Goal: Information Seeking & Learning: Learn about a topic

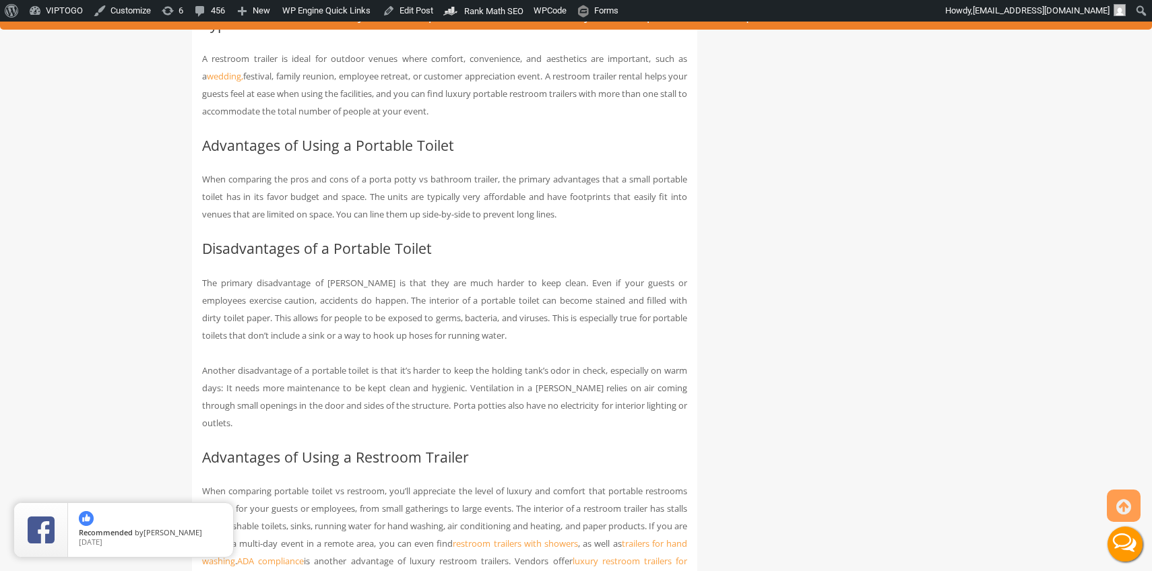
scroll to position [2424, 0]
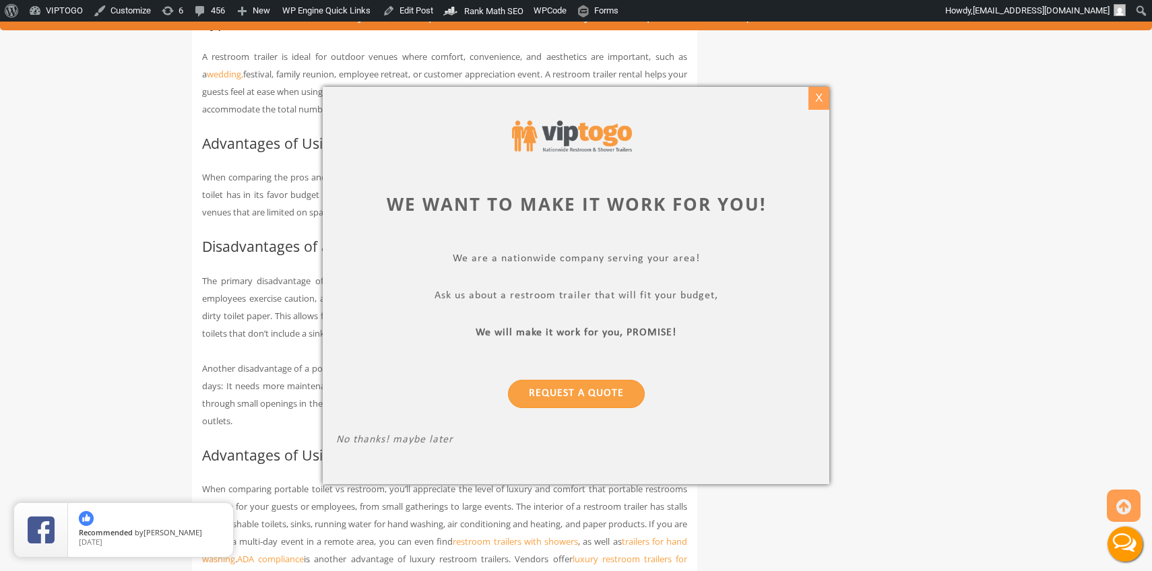
click at [824, 95] on div "X" at bounding box center [819, 98] width 21 height 23
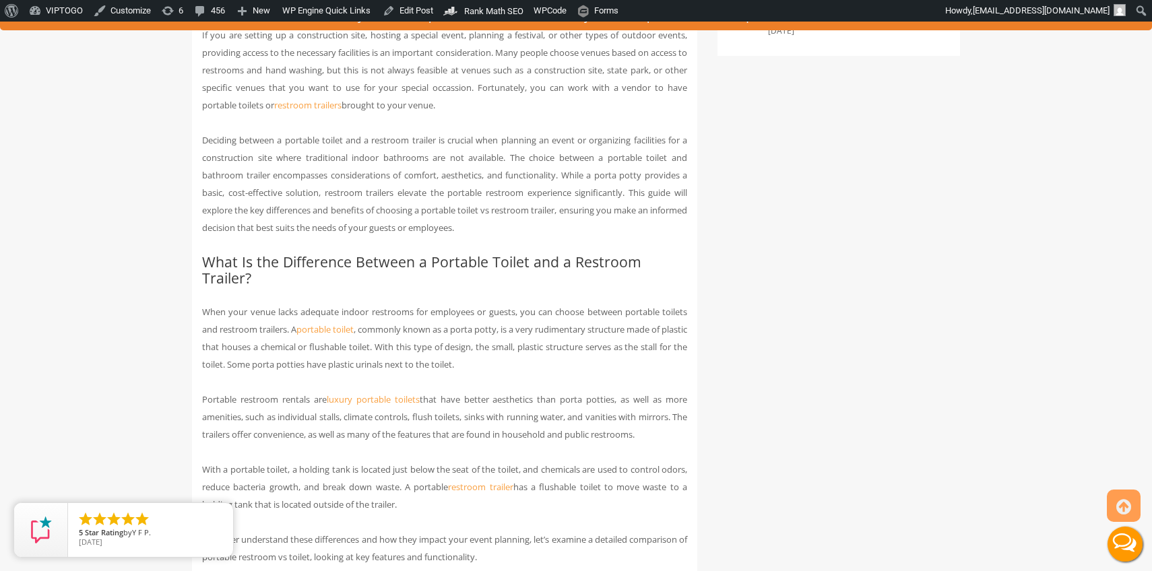
scroll to position [700, 0]
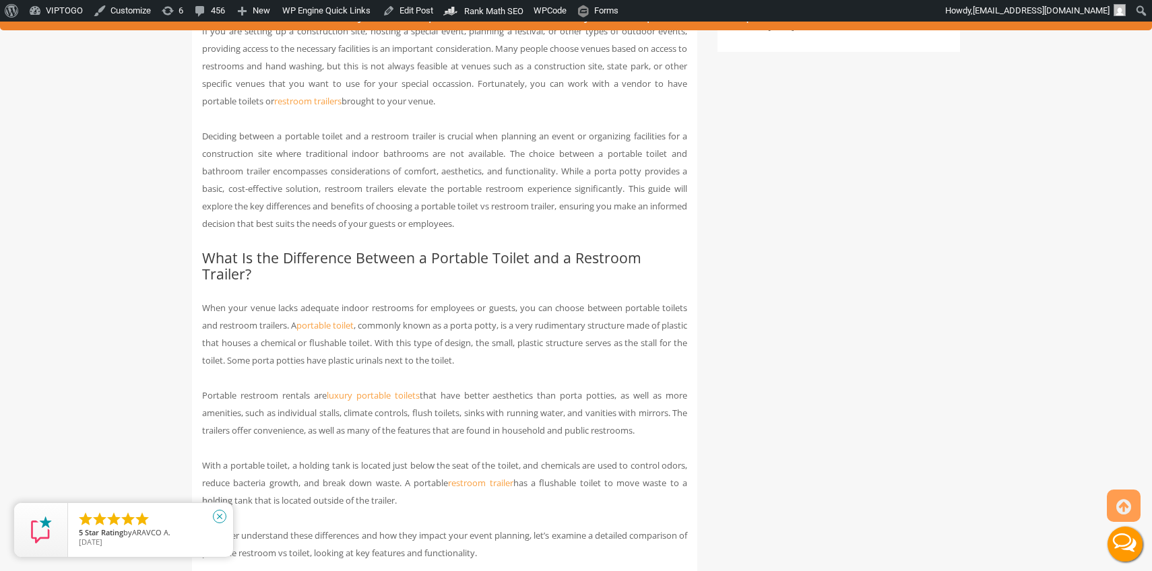
click at [219, 516] on icon "close" at bounding box center [219, 516] width 13 height 13
click at [425, 280] on h2 "What Is the Difference Between a Portable Toilet and a Restroom Trailer?" at bounding box center [444, 266] width 485 height 32
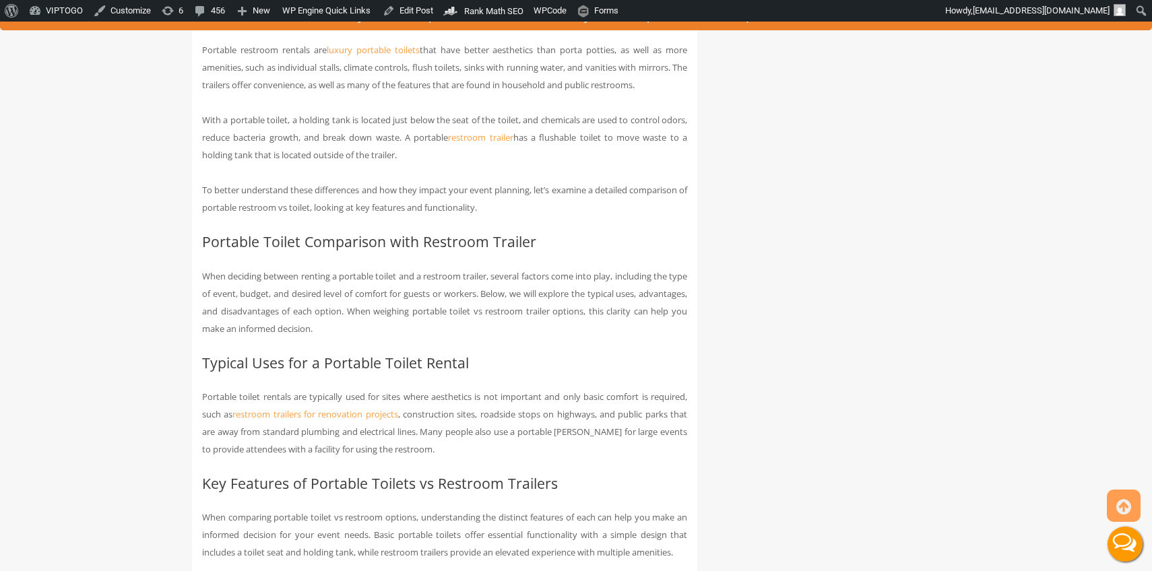
scroll to position [1048, 0]
click at [313, 265] on p "When deciding between renting a portable toilet and a restroom trailer, several…" at bounding box center [444, 300] width 485 height 70
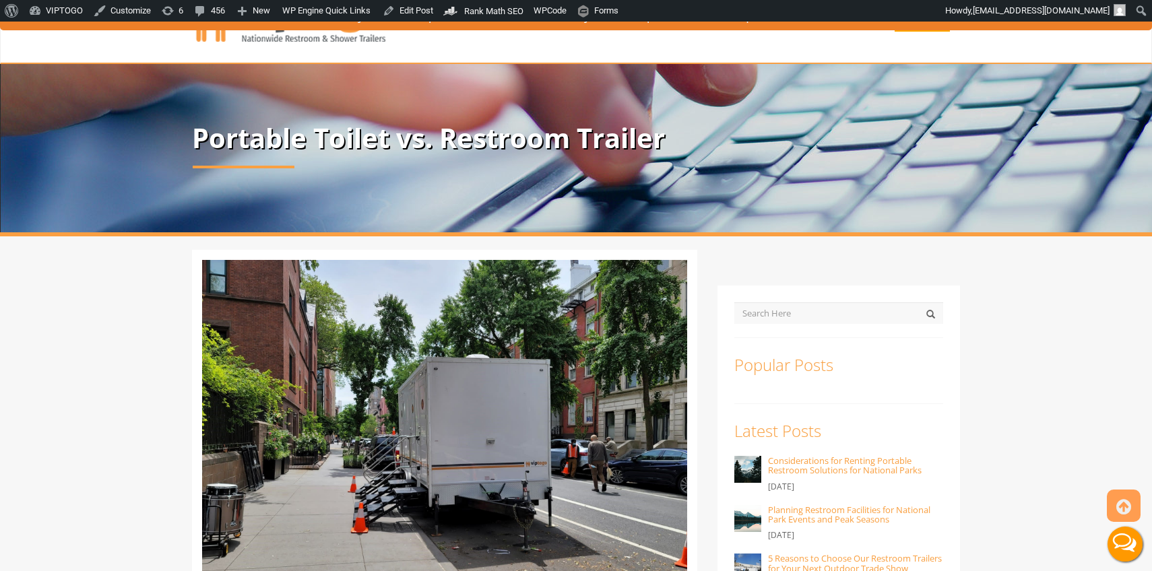
scroll to position [0, 0]
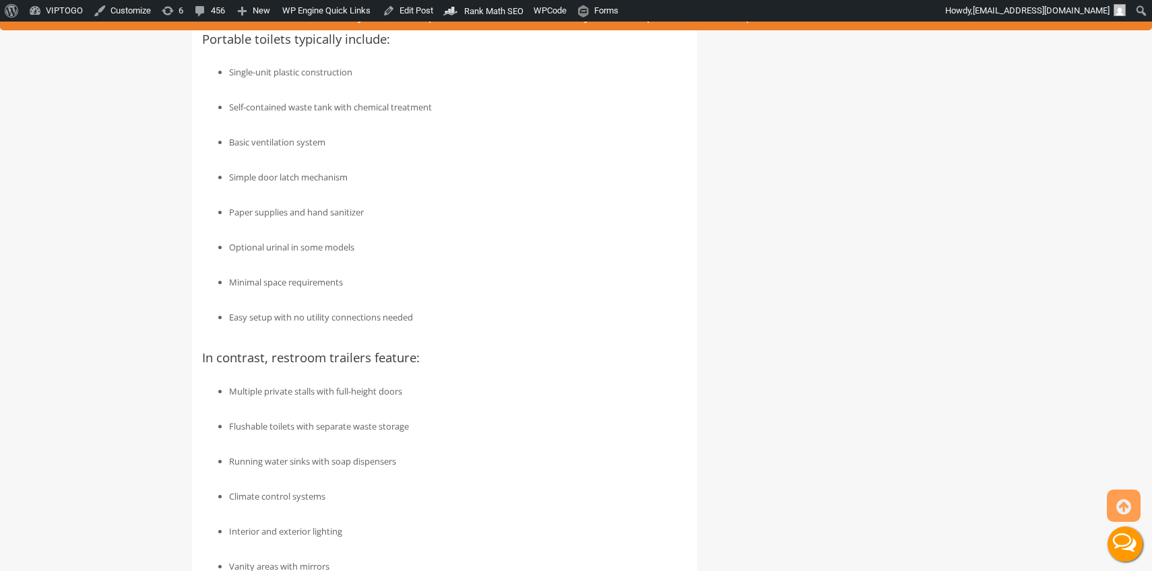
scroll to position [1749, 0]
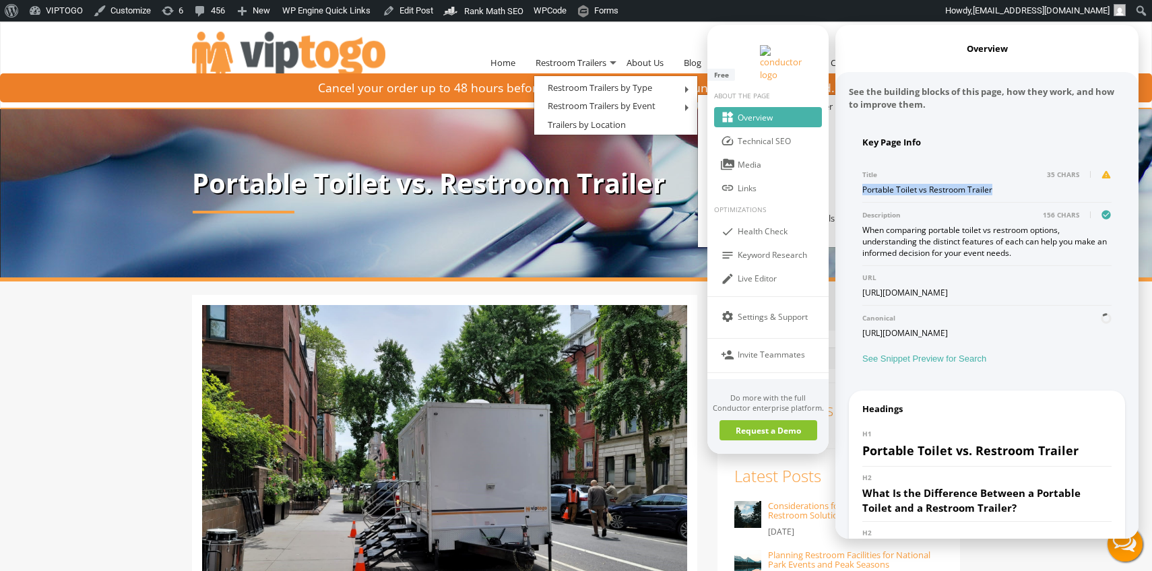
copy div "Portable Toilet vs Restroom Trailer"
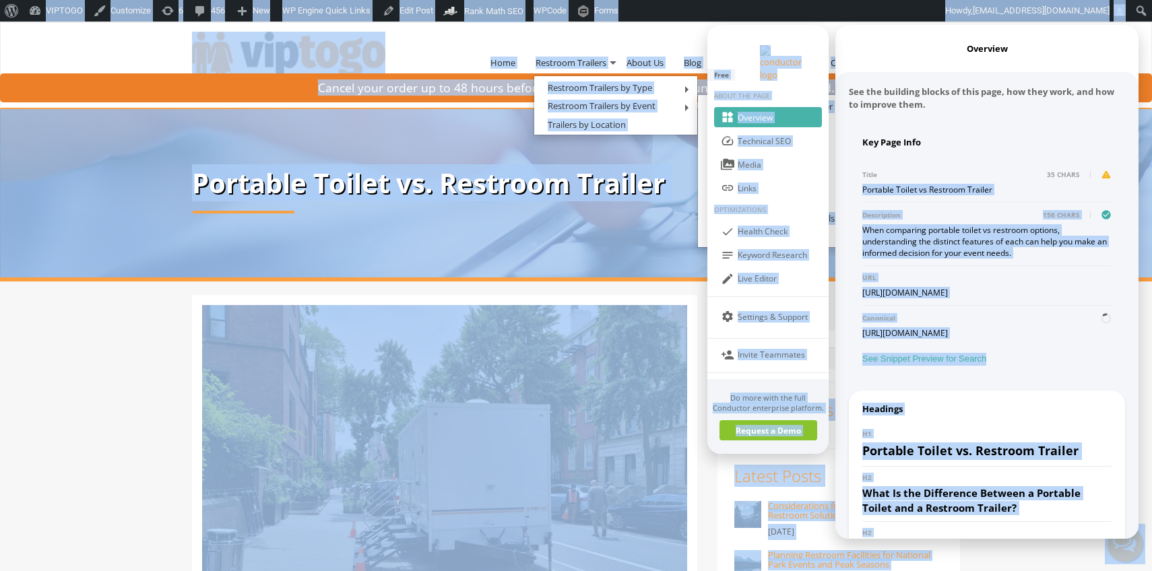
drag, startPoint x: 990, startPoint y: 166, endPoint x: 862, endPoint y: 166, distance: 128.0
click at [863, 184] on div "Portable Toilet vs Restroom Trailer" at bounding box center [987, 189] width 249 height 11
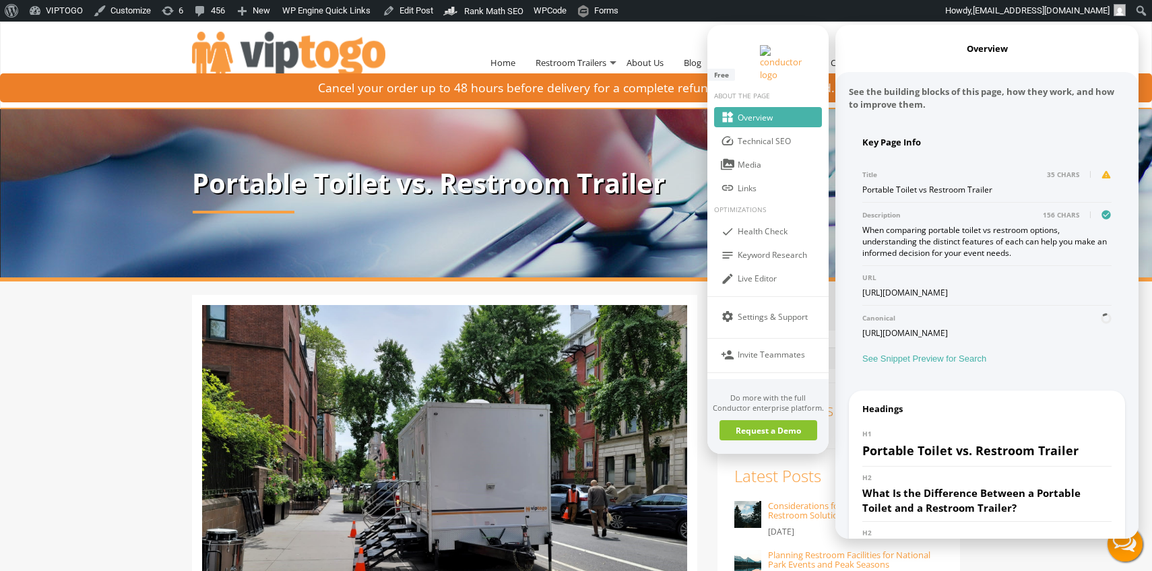
click at [1040, 224] on div "When comparing portable toilet vs restroom options, understanding the distinct …" at bounding box center [987, 241] width 249 height 34
click at [926, 224] on div "When comparing portable toilet vs restroom options, understanding the distinct …" at bounding box center [987, 241] width 249 height 34
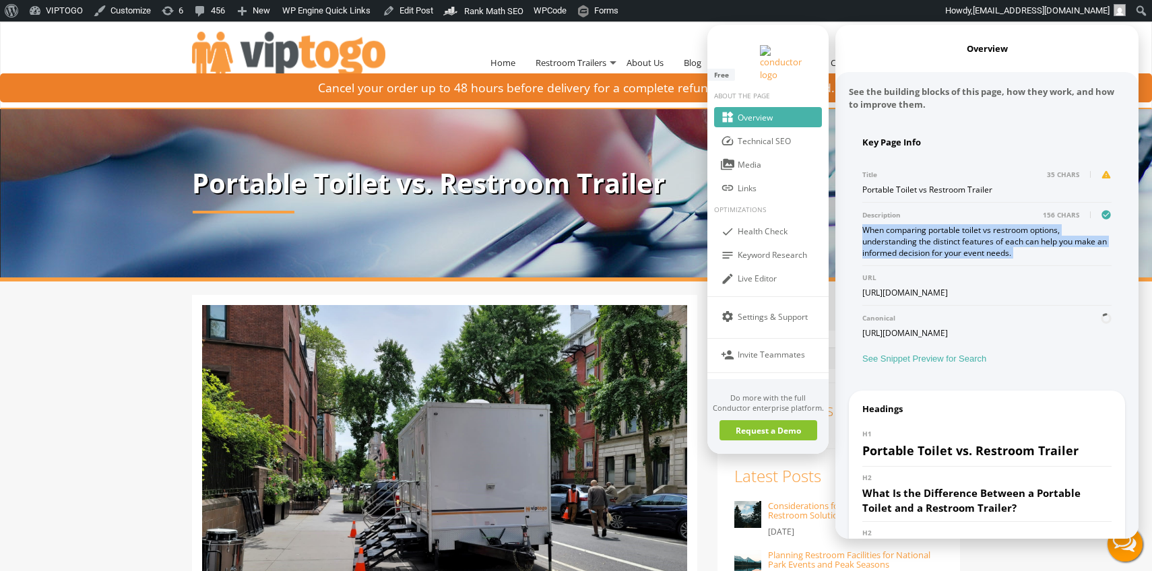
click at [926, 224] on div "When comparing portable toilet vs restroom options, understanding the distinct …" at bounding box center [987, 241] width 249 height 34
copy div "When comparing portable toilet vs restroom options, understanding the distinct …"
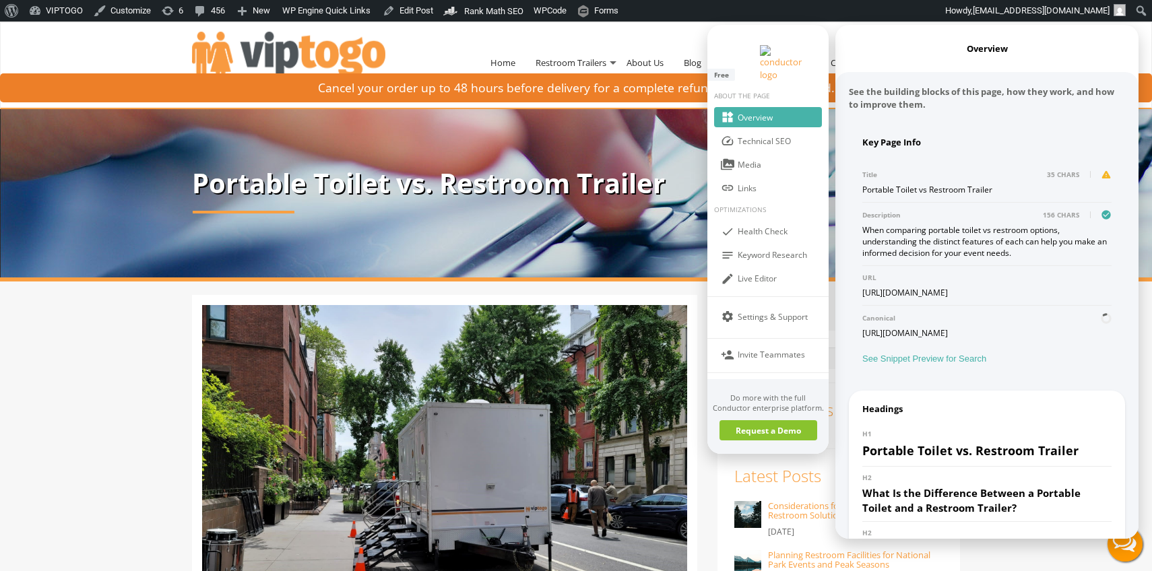
click at [962, 226] on div "When comparing portable toilet vs restroom options, understanding the distinct …" at bounding box center [987, 241] width 249 height 34
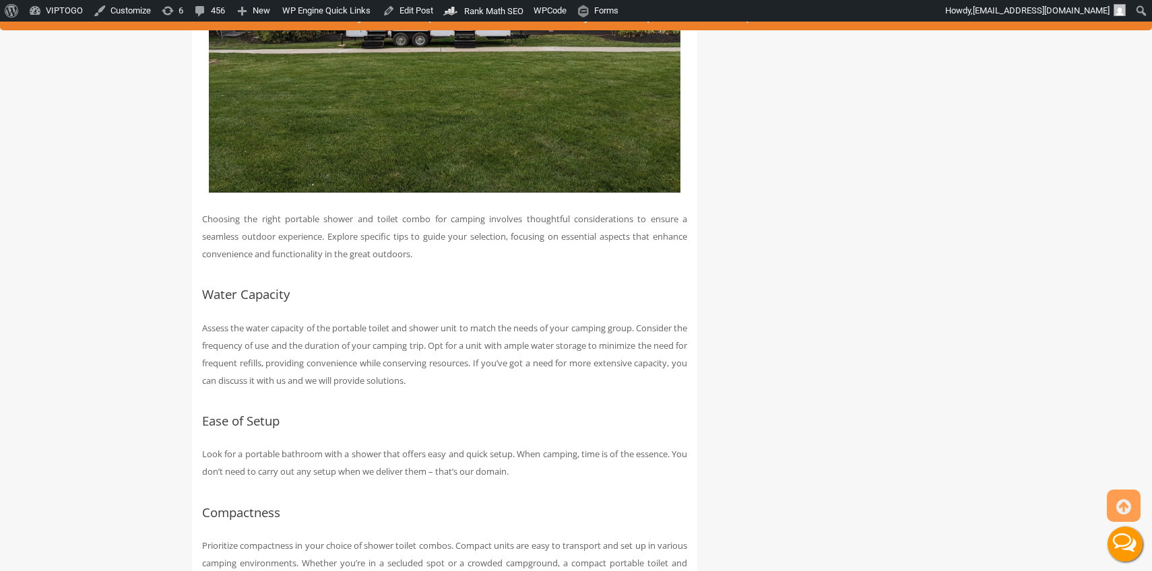
scroll to position [3884, 0]
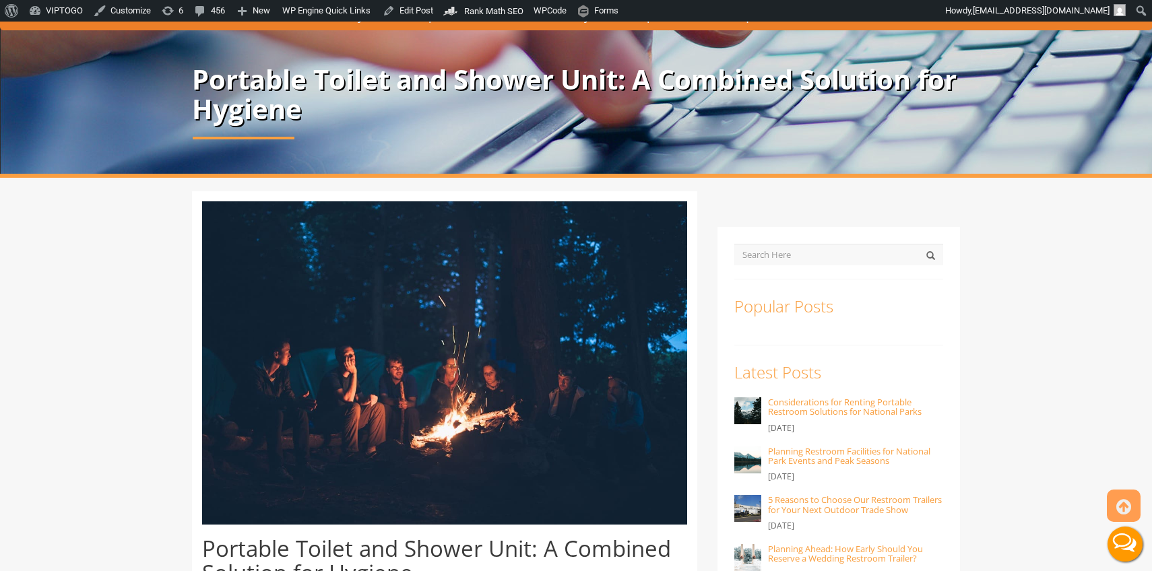
scroll to position [0, 0]
